Goal: Task Accomplishment & Management: Use online tool/utility

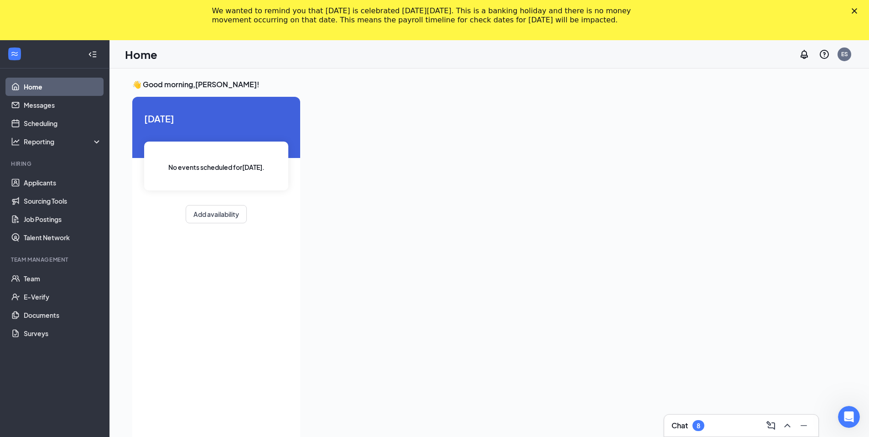
click at [862, 8] on div "We wanted to remind you that Labor Day is celebrated on Monday, September 1, 20…" at bounding box center [434, 16] width 869 height 24
click at [857, 8] on icon "Close" at bounding box center [854, 10] width 5 height 5
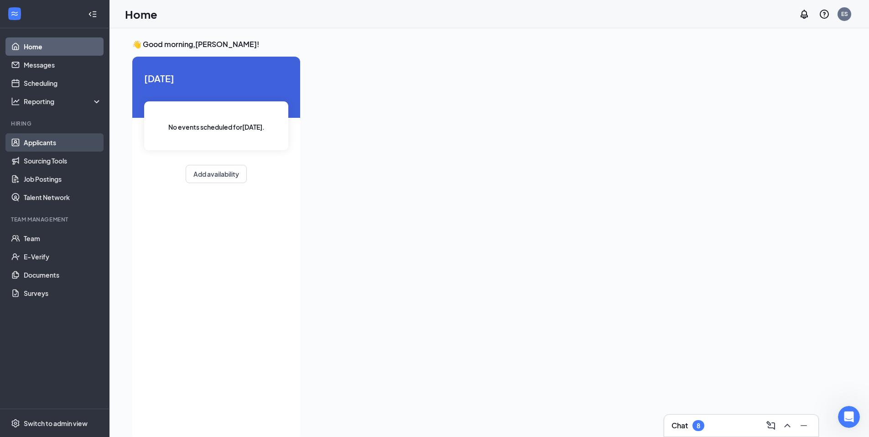
click at [77, 144] on link "Applicants" at bounding box center [63, 142] width 78 height 18
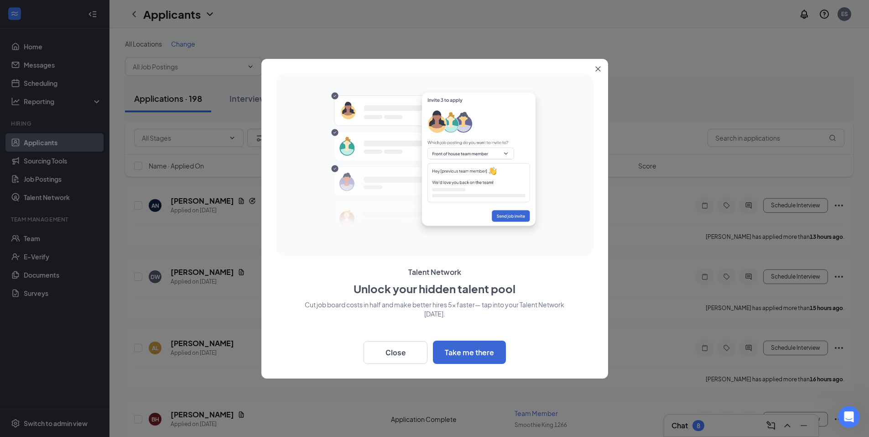
click at [599, 62] on button "Close" at bounding box center [600, 67] width 16 height 16
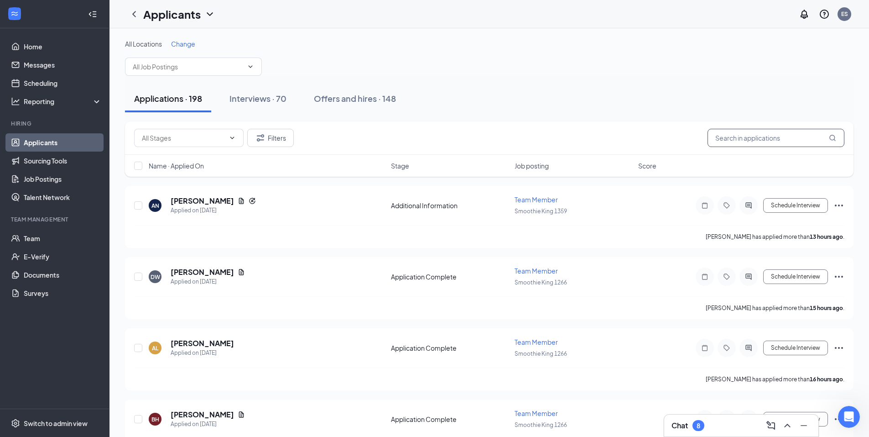
click at [723, 129] on input "text" at bounding box center [776, 138] width 137 height 18
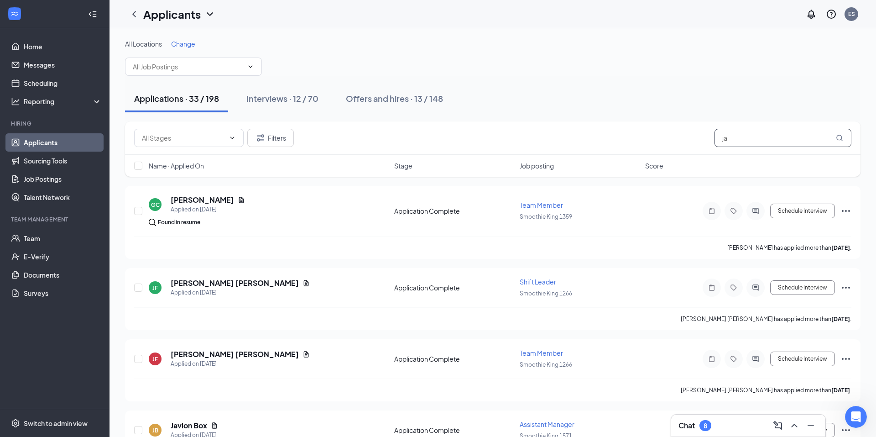
type input "j"
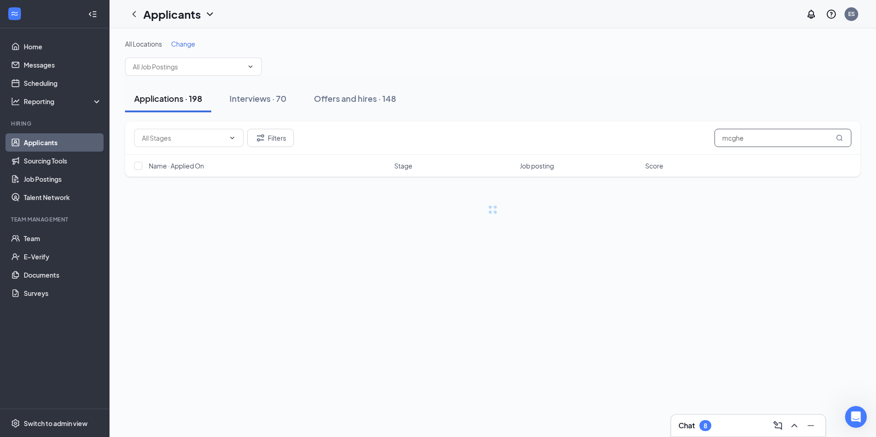
type input "mcghee"
click at [796, 143] on input "mcghee" at bounding box center [782, 138] width 137 height 18
type input "jabril"
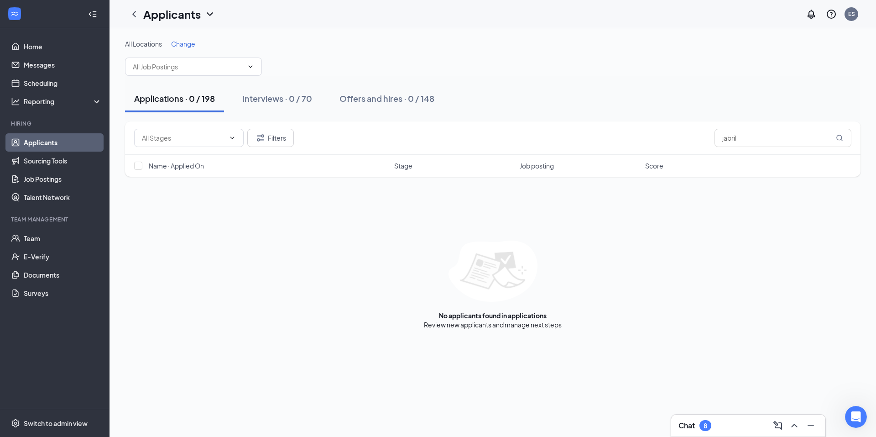
drag, startPoint x: 757, startPoint y: 231, endPoint x: 773, endPoint y: 229, distance: 16.0
drag, startPoint x: 773, startPoint y: 229, endPoint x: 808, endPoint y: 185, distance: 56.5
click at [808, 185] on div "Filters jabril Name · Applied On Stage Job posting Score" at bounding box center [492, 153] width 735 height 64
click at [279, 102] on div "Interviews · 0 / 70" at bounding box center [277, 98] width 70 height 11
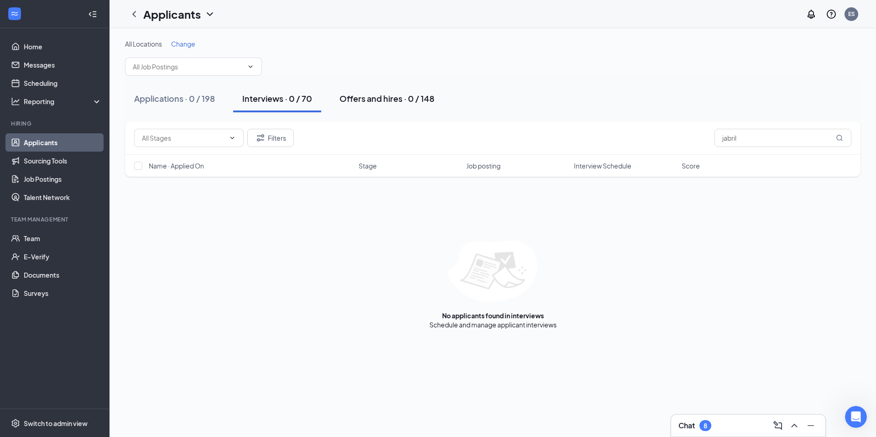
click at [352, 102] on div "Offers and hires · 0 / 148" at bounding box center [386, 98] width 95 height 11
